Goal: Information Seeking & Learning: Learn about a topic

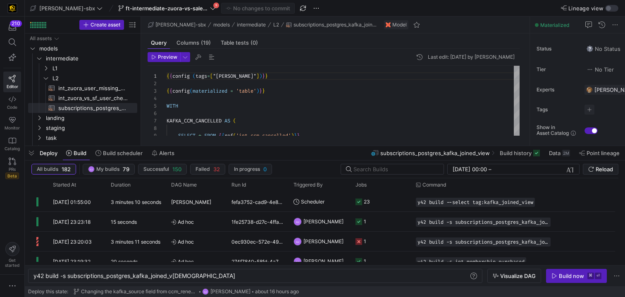
scroll to position [0, 150]
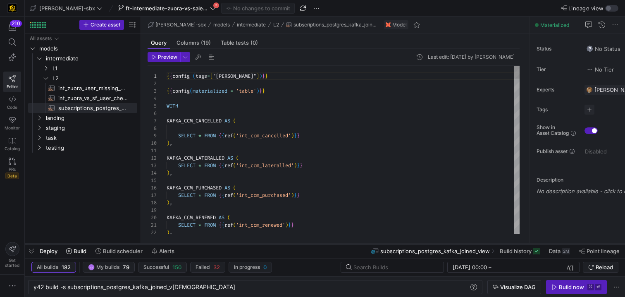
drag, startPoint x: 197, startPoint y: 146, endPoint x: 191, endPoint y: 244, distance: 98.2
click at [191, 244] on div at bounding box center [325, 243] width 601 height 3
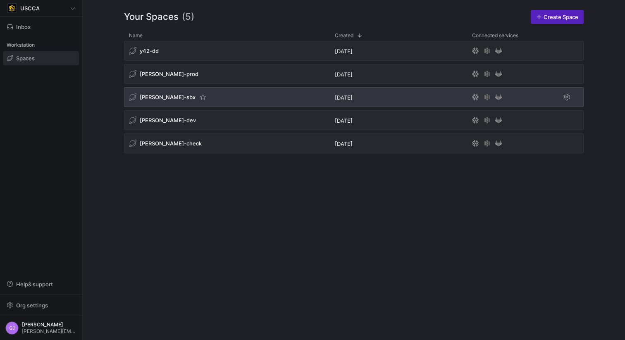
click at [162, 100] on div "[PERSON_NAME]-sbx" at bounding box center [162, 96] width 67 height 7
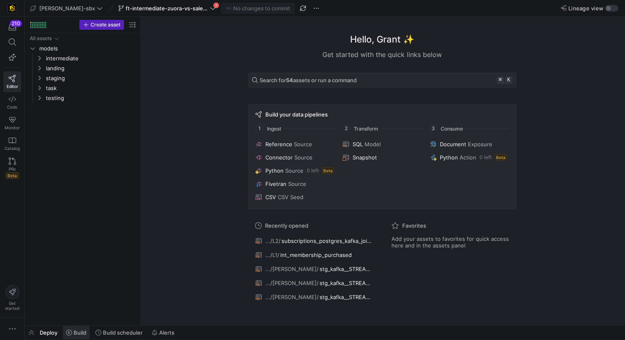
click at [83, 336] on span at bounding box center [76, 332] width 27 height 13
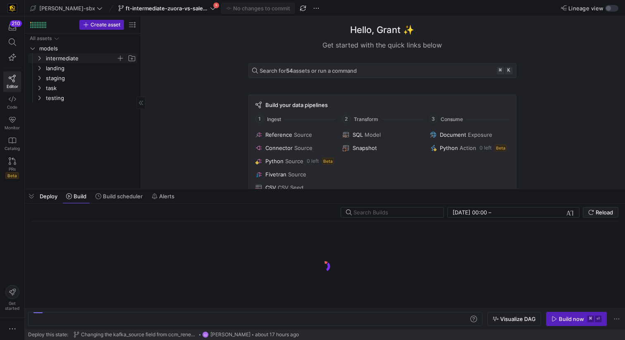
click at [58, 59] on span "intermediate" at bounding box center [81, 59] width 70 height 10
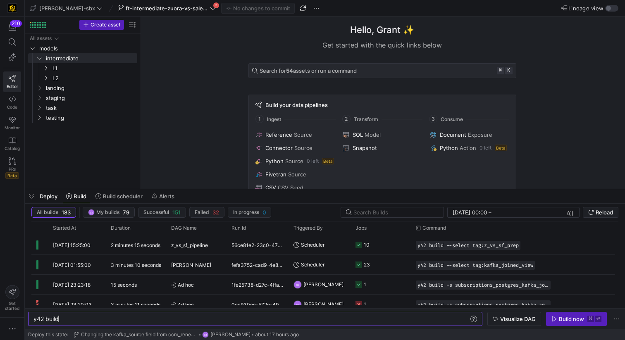
scroll to position [0, 25]
click at [294, 264] on icon at bounding box center [297, 265] width 6 height 6
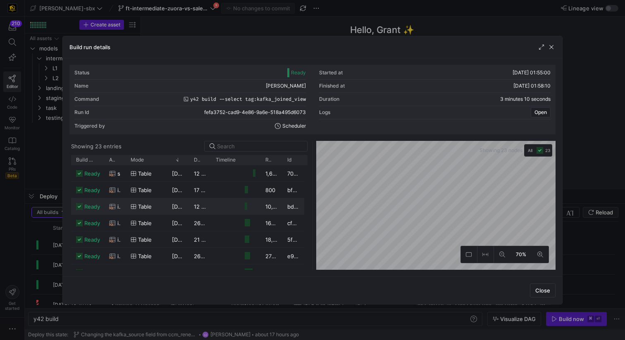
click at [257, 201] on as-split "Showing 23 entries Drag here to set row groups Drag here to set column labels B…" at bounding box center [312, 205] width 486 height 129
click at [264, 174] on div "1,674,199" at bounding box center [272, 173] width 22 height 16
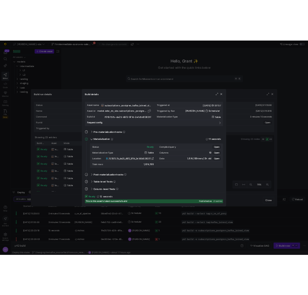
scroll to position [74, 0]
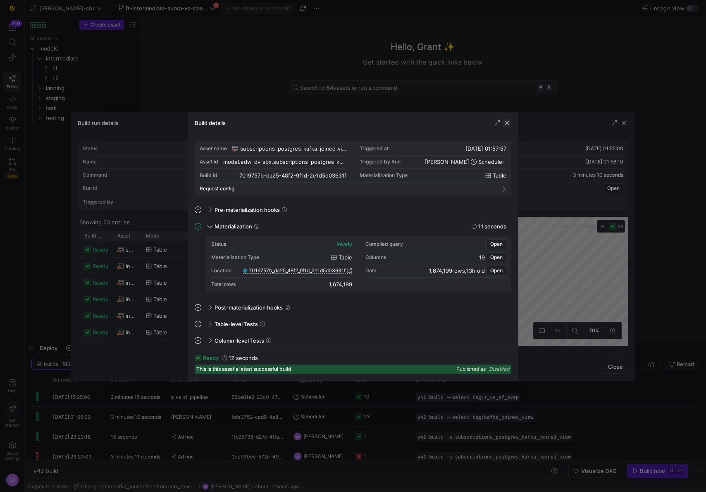
click at [504, 125] on span "button" at bounding box center [507, 123] width 8 height 8
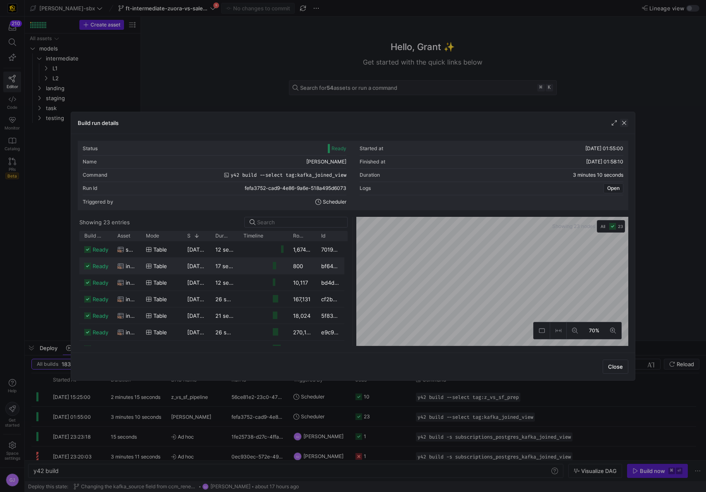
click at [623, 124] on span "button" at bounding box center [624, 123] width 8 height 8
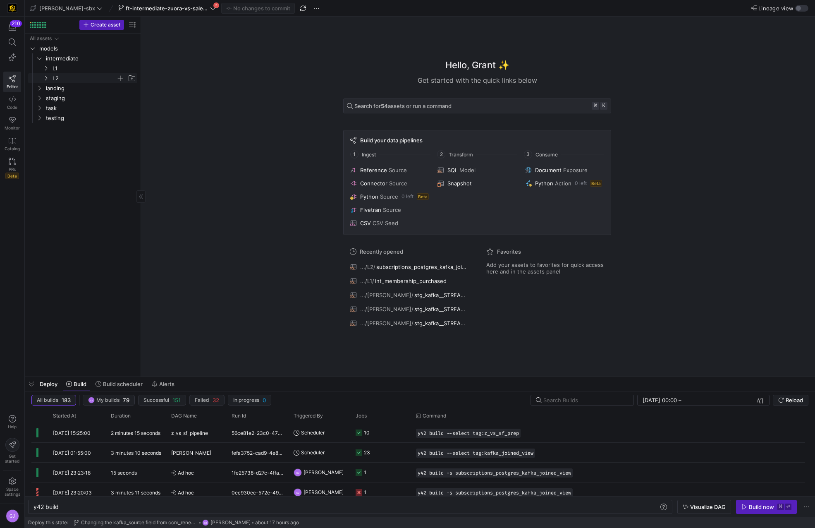
click at [49, 78] on y42-icon "Press SPACE to select this row." at bounding box center [46, 78] width 7 height 7
click at [53, 68] on span "L1" at bounding box center [85, 69] width 64 height 10
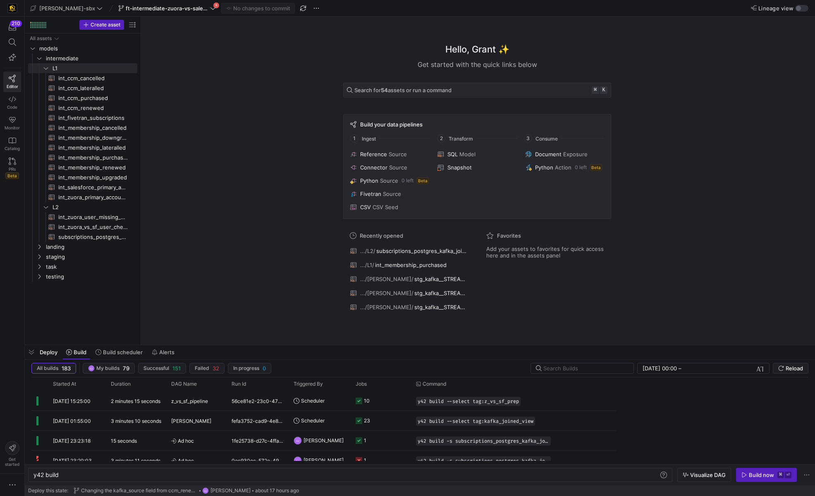
scroll to position [0, 25]
click at [72, 192] on link "int_zuora_primary_accounts​​​​​​​​​​" at bounding box center [82, 197] width 109 height 10
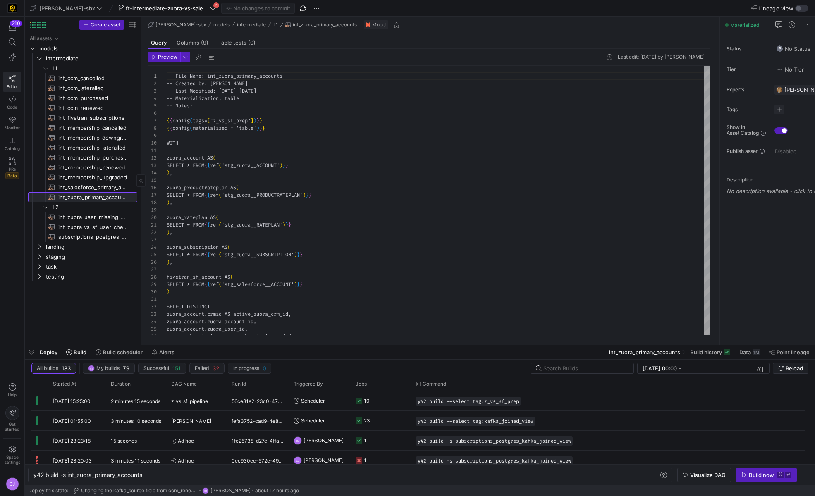
scroll to position [74, 0]
click at [75, 238] on span "subscriptions_postgres_kafka_joined_view​​​​​​​​​​" at bounding box center [92, 237] width 69 height 10
type textarea "y42 build -s subscriptions_postgres_kafka_joined_view"
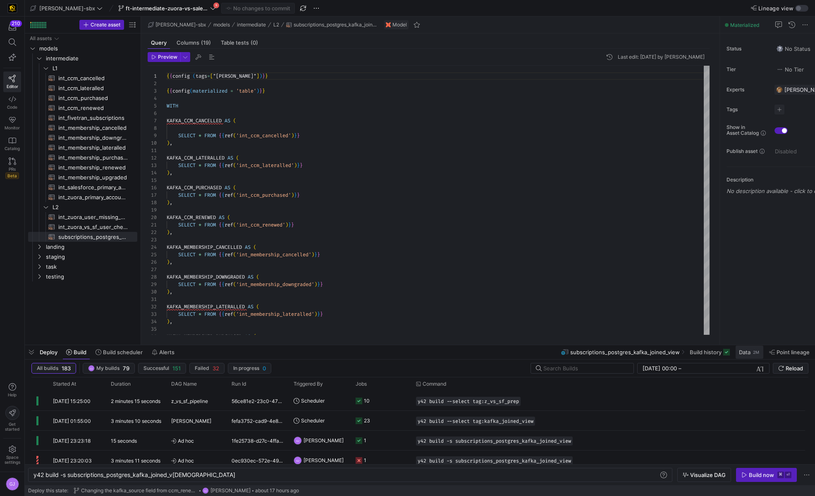
click at [625, 340] on span at bounding box center [750, 352] width 28 height 13
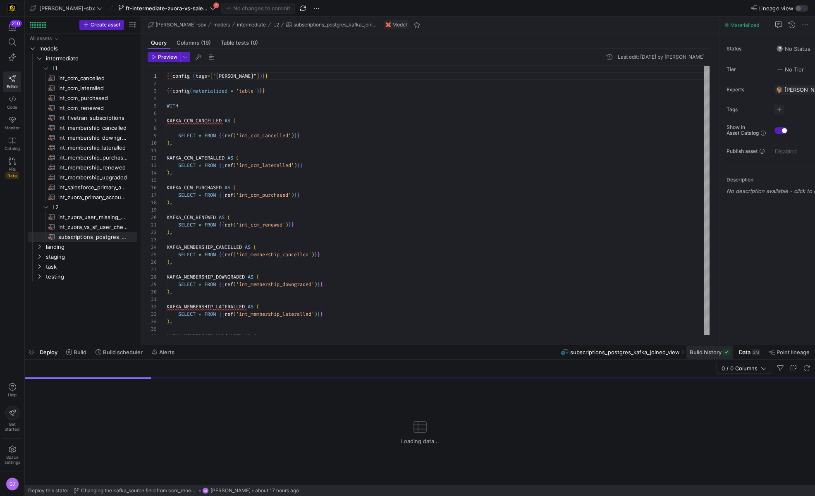
click at [625, 340] on span "Build history" at bounding box center [706, 352] width 32 height 7
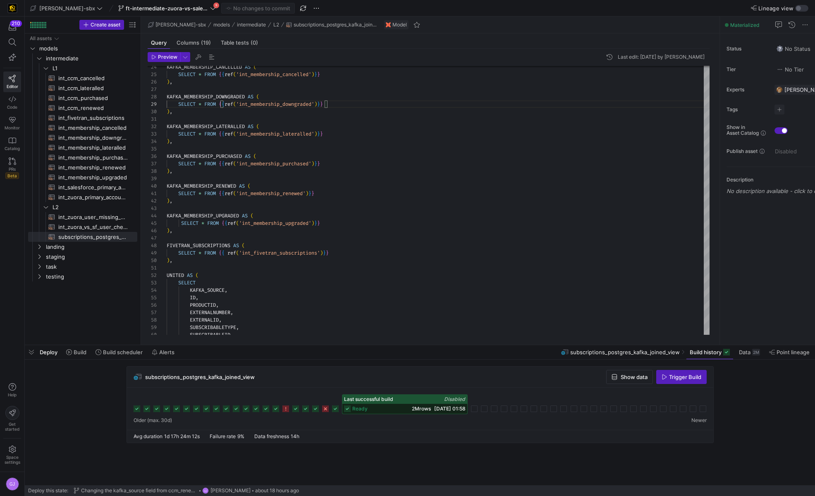
click at [418, 340] on span "2M rows" at bounding box center [421, 409] width 19 height 6
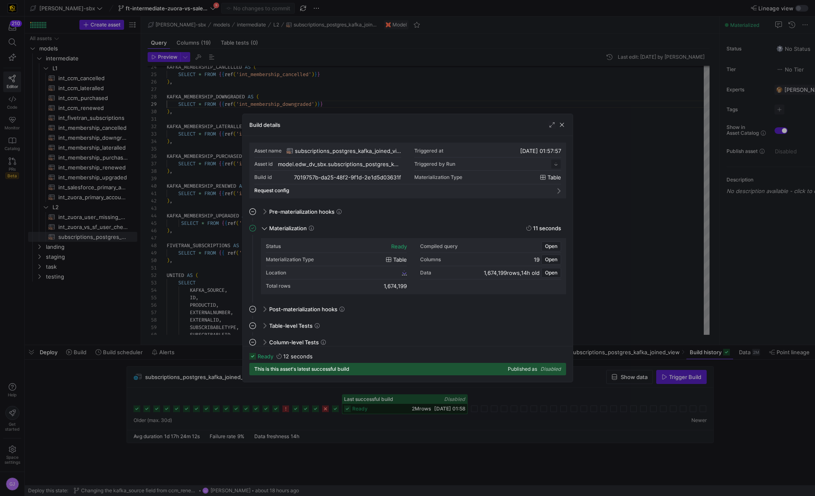
scroll to position [74, 0]
click at [389, 270] on span "7019757b_da25_48f2_9f1d_2e1d5d03631f" at bounding box center [352, 273] width 97 height 6
click at [560, 127] on span "button" at bounding box center [562, 125] width 8 height 8
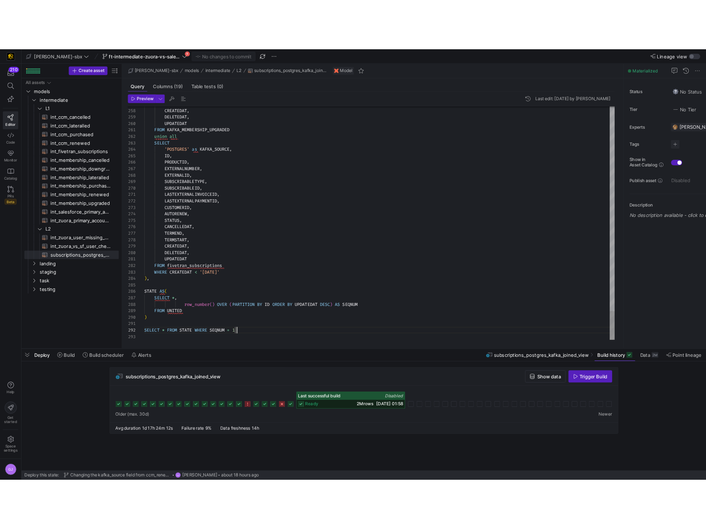
scroll to position [67, 3]
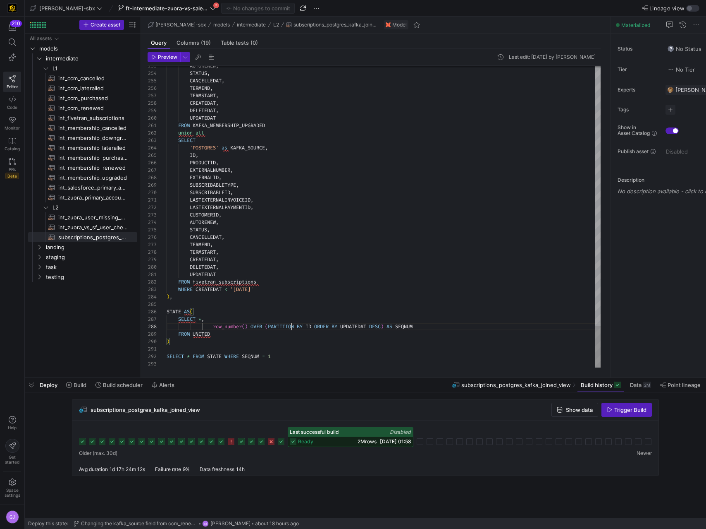
scroll to position [52, 125]
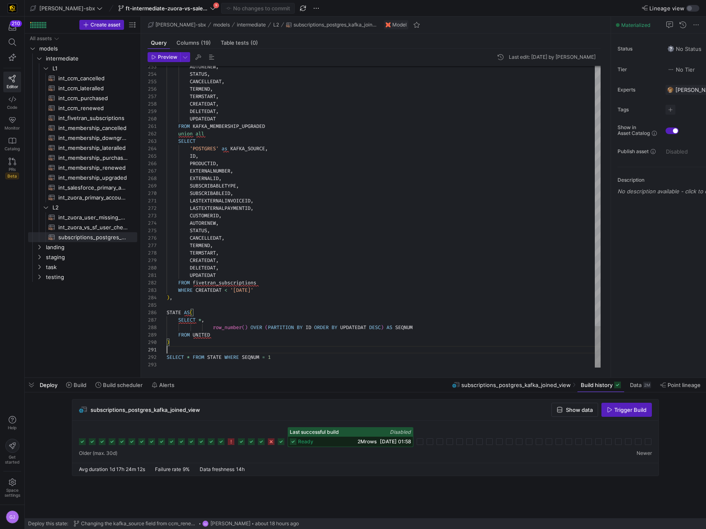
scroll to position [0, 0]
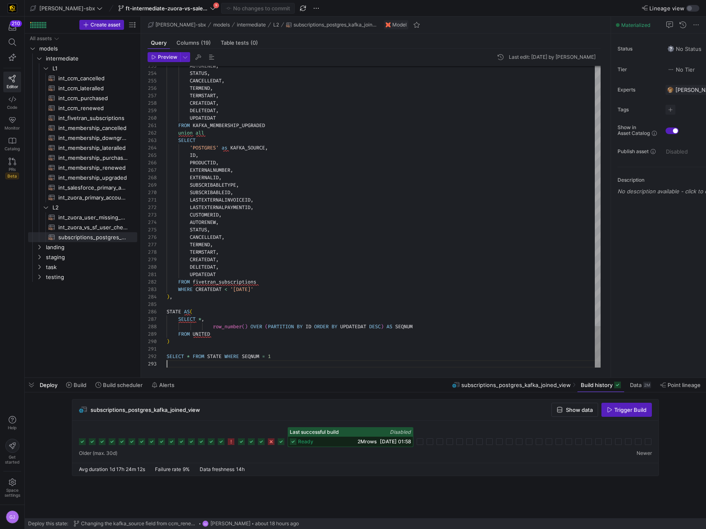
click at [252, 340] on div "Preview Last edit: [DATE] by [PERSON_NAME] 257 258 259 260 261 262 263 264 265 …" at bounding box center [374, 210] width 467 height 322
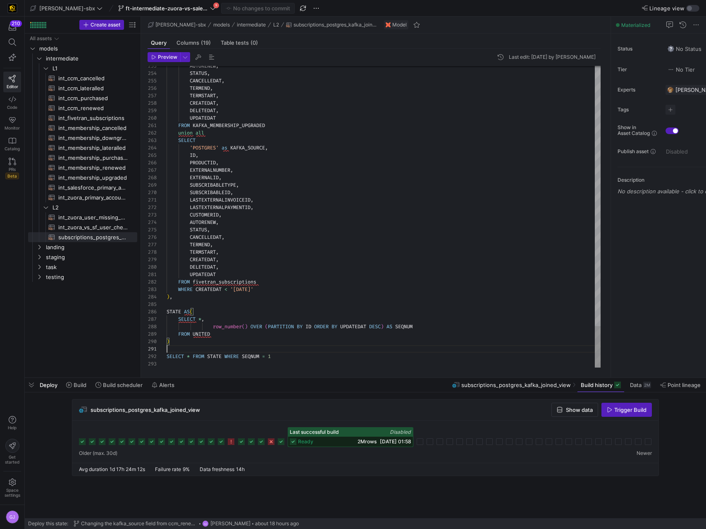
scroll to position [0, 0]
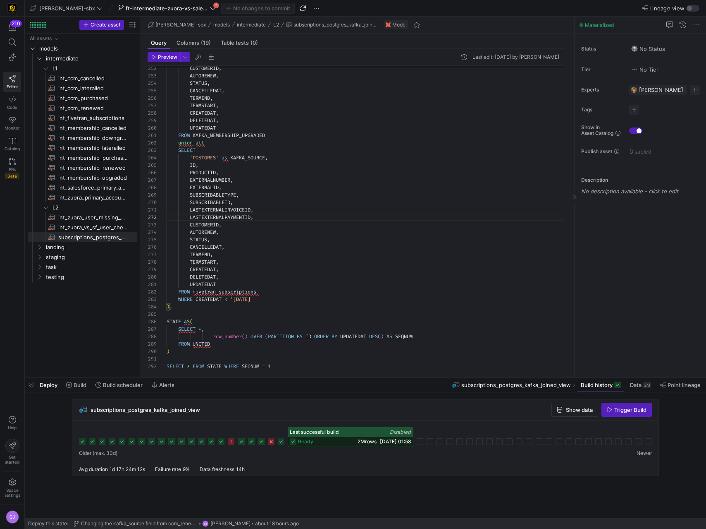
drag, startPoint x: 610, startPoint y: 257, endPoint x: 574, endPoint y: 259, distance: 36.5
click at [574, 259] on div at bounding box center [574, 197] width 0 height 361
drag, startPoint x: 574, startPoint y: 259, endPoint x: 578, endPoint y: 256, distance: 4.8
click at [579, 256] on div at bounding box center [579, 197] width 0 height 361
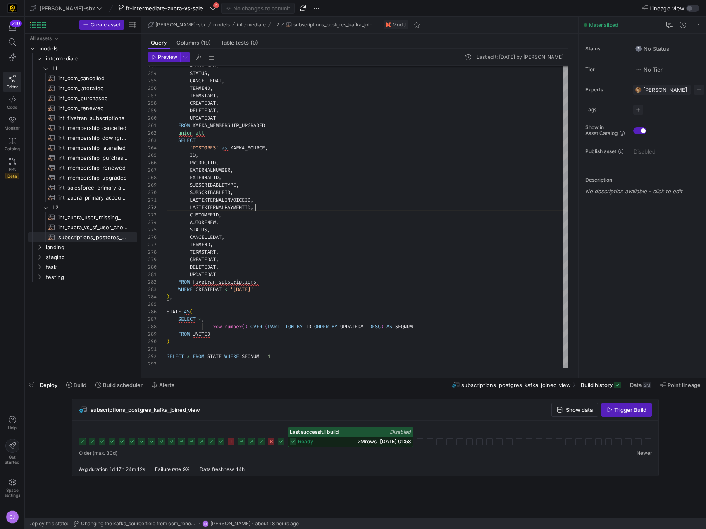
type textarea "SELECT * FROM STATE WHERE SEQNUM = 1"
